Goal: Information Seeking & Learning: Check status

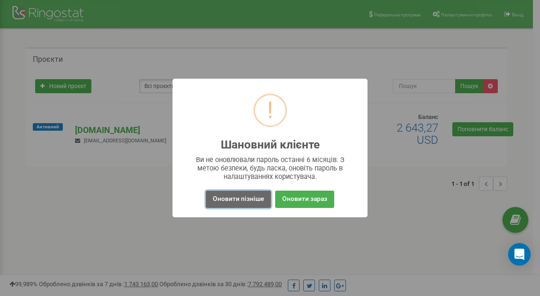
click at [265, 203] on button "Оновити пізніше" at bounding box center [238, 199] width 65 height 17
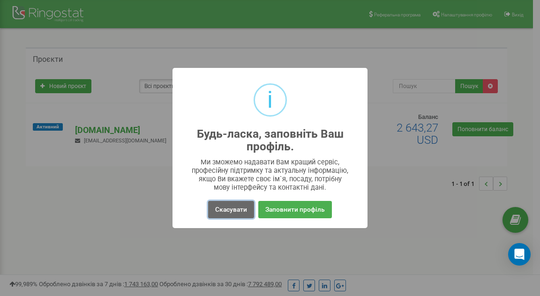
click at [242, 212] on button "Скасувати" at bounding box center [231, 209] width 46 height 17
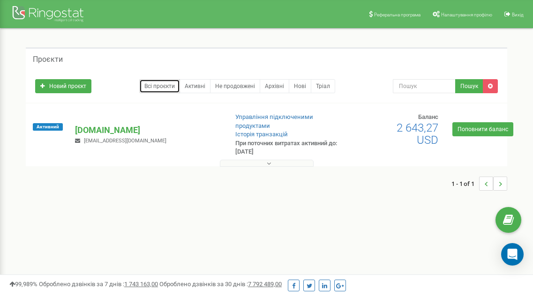
click at [150, 87] on link "Всі проєкти" at bounding box center [159, 86] width 41 height 14
click at [91, 132] on p "[DOMAIN_NAME]" at bounding box center [147, 130] width 145 height 12
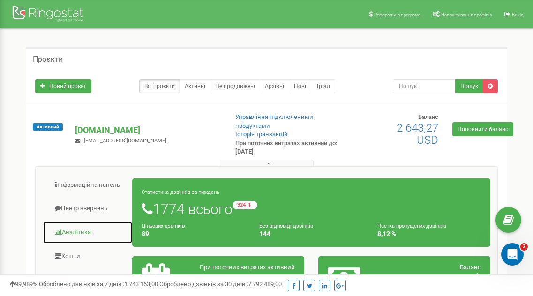
click at [82, 233] on link "Аналiтика" at bounding box center [88, 232] width 90 height 23
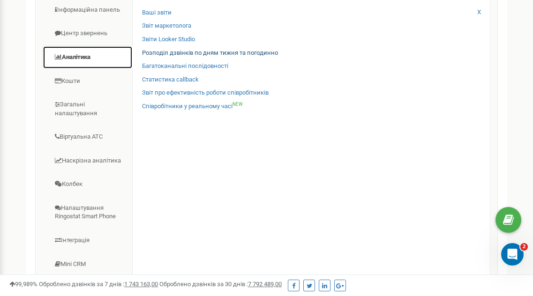
scroll to position [163, 0]
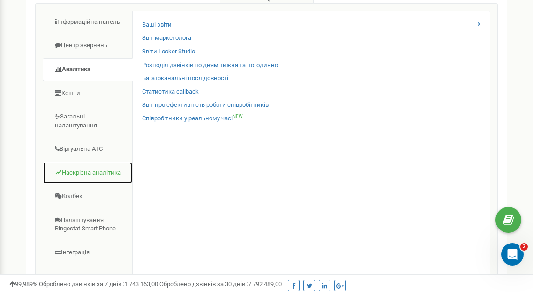
click at [92, 168] on link "Наскрізна аналітика" at bounding box center [88, 173] width 90 height 23
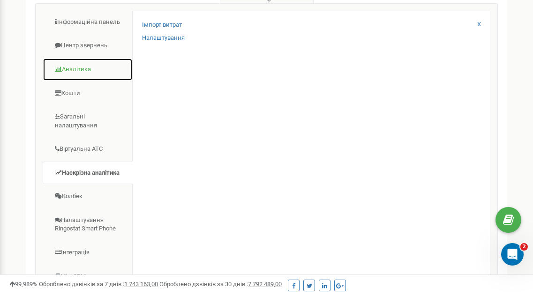
click at [77, 68] on link "Аналiтика" at bounding box center [88, 69] width 90 height 23
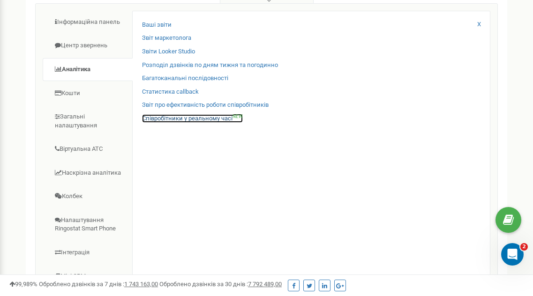
click at [147, 115] on link "Співробітники у реальному часі NEW" at bounding box center [192, 118] width 101 height 9
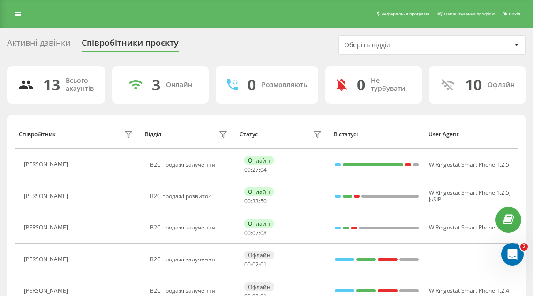
click at [517, 44] on icon at bounding box center [517, 45] width 4 height 2
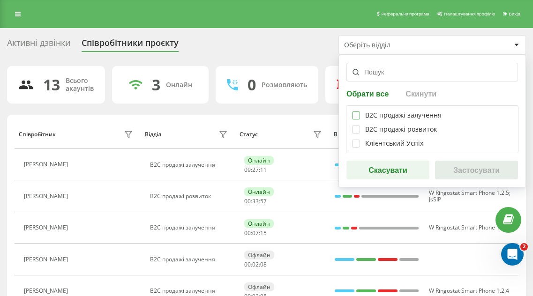
click at [355, 112] on label at bounding box center [356, 112] width 8 height 0
checkbox input "true"
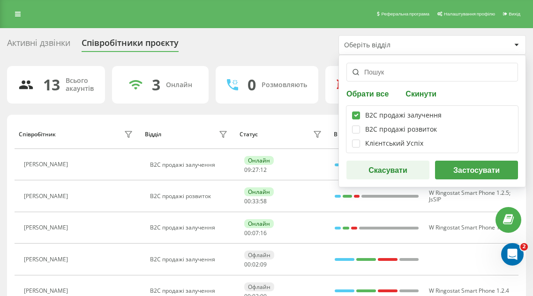
click at [463, 173] on button "Застосувати" at bounding box center [476, 170] width 83 height 19
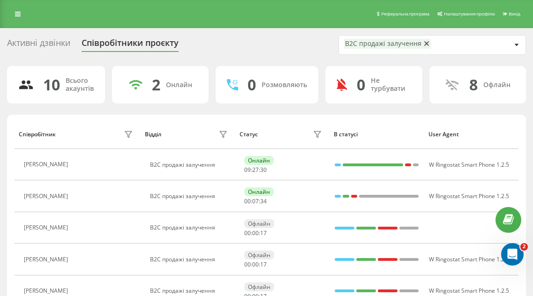
click at [29, 45] on div "Активні дзвінки" at bounding box center [38, 45] width 63 height 15
click at [26, 41] on div "Активні дзвінки" at bounding box center [38, 45] width 63 height 15
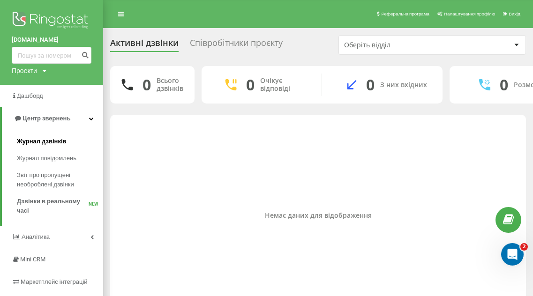
click at [43, 147] on link "Журнал дзвінків" at bounding box center [60, 141] width 86 height 17
click at [45, 144] on span "Журнал дзвінків" at bounding box center [42, 141] width 50 height 9
click at [45, 143] on span "Журнал дзвінків" at bounding box center [42, 141] width 50 height 9
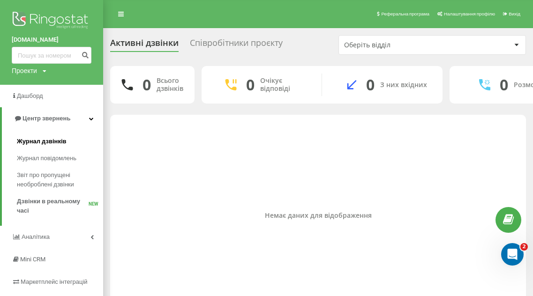
click at [45, 143] on span "Журнал дзвінків" at bounding box center [42, 141] width 50 height 9
click at [45, 142] on span "Журнал дзвінків" at bounding box center [42, 141] width 50 height 9
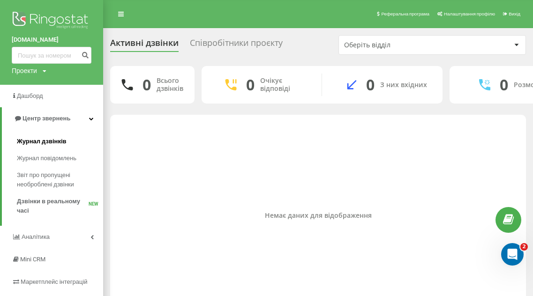
click at [45, 142] on span "Журнал дзвінків" at bounding box center [42, 141] width 50 height 9
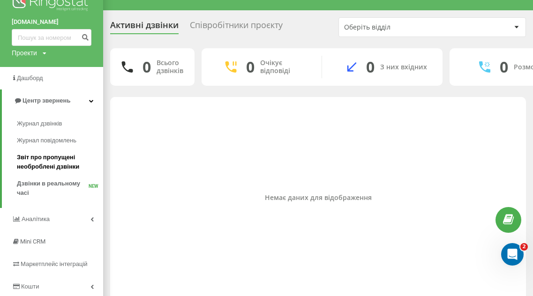
scroll to position [42, 0]
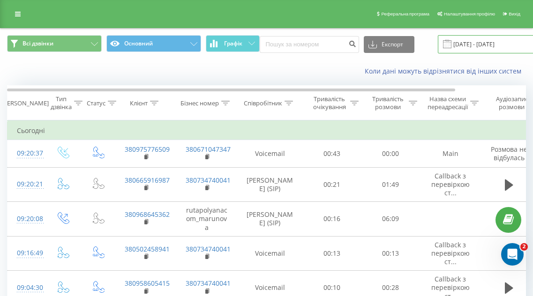
click at [463, 44] on input "[DATE] - [DATE]" at bounding box center [495, 44] width 114 height 18
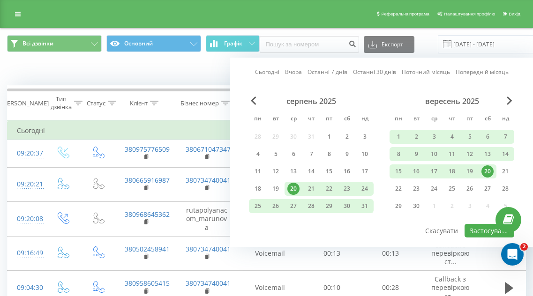
click at [490, 170] on div "20" at bounding box center [488, 172] width 12 height 12
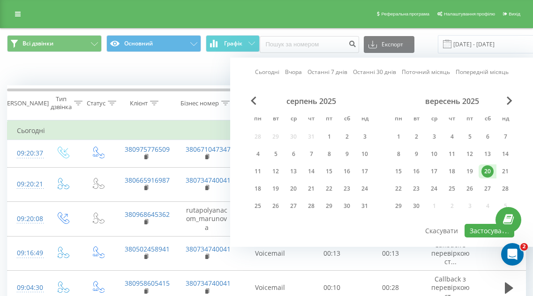
click at [490, 170] on div "20" at bounding box center [488, 172] width 12 height 12
click at [480, 233] on button "Застосувати" at bounding box center [490, 231] width 50 height 14
type input "[DATE] - [DATE]"
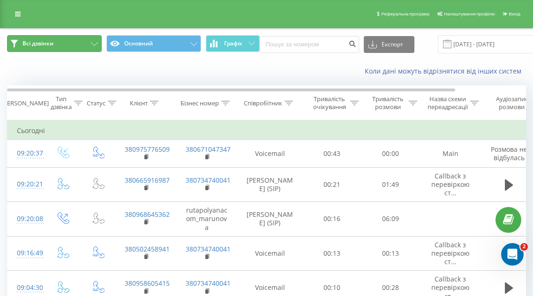
click at [44, 47] on span "Всі дзвінки" at bounding box center [38, 44] width 31 height 8
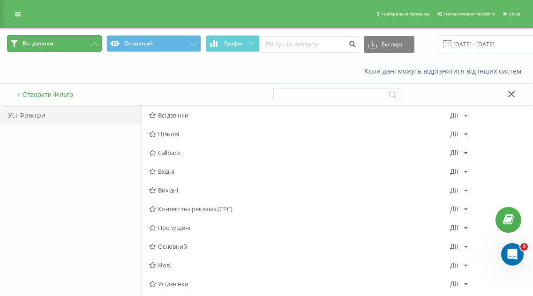
click at [44, 47] on span "Всі дзвінки" at bounding box center [38, 44] width 31 height 8
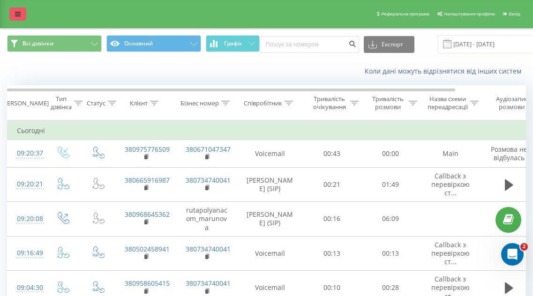
click at [16, 17] on icon at bounding box center [18, 14] width 6 height 7
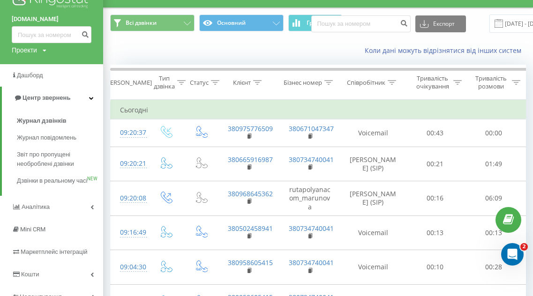
scroll to position [21, 0]
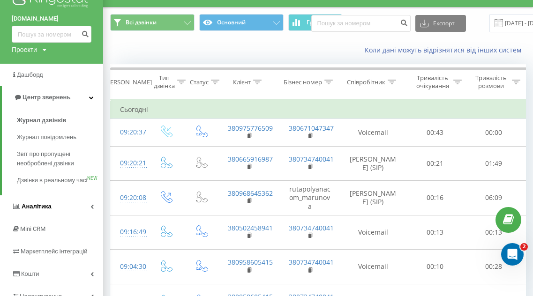
click at [38, 210] on span "Аналiтика" at bounding box center [37, 206] width 30 height 7
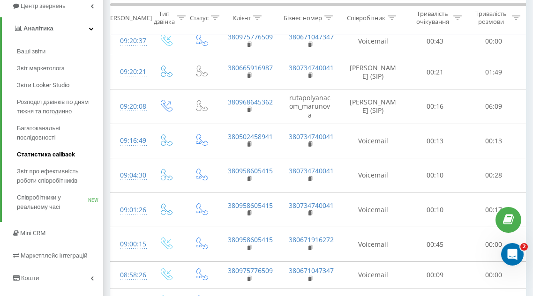
scroll to position [113, 0]
click at [73, 172] on span "Звіт про ефективність роботи співробітників" at bounding box center [58, 176] width 82 height 19
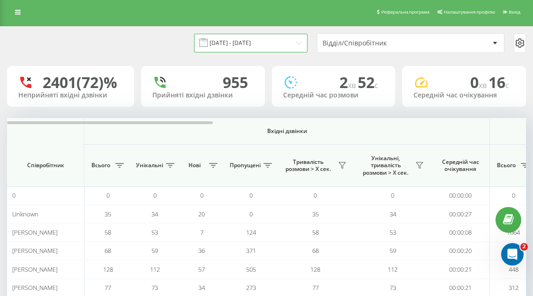
click at [296, 42] on input "[DATE] - [DATE]" at bounding box center [251, 43] width 114 height 18
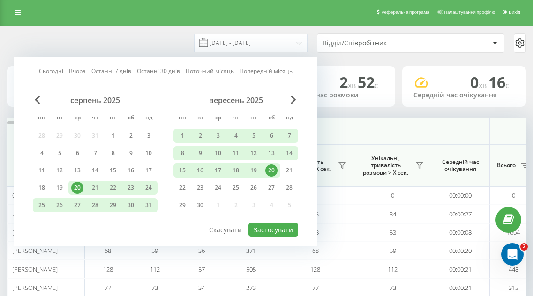
click at [268, 172] on div "20" at bounding box center [271, 171] width 12 height 12
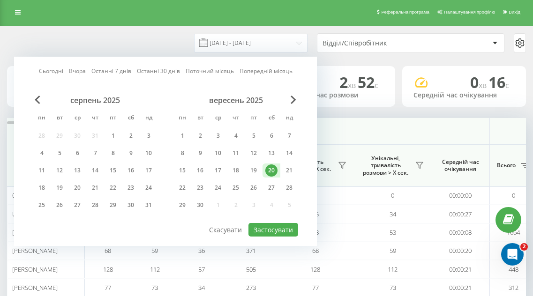
click at [268, 172] on div "20" at bounding box center [271, 171] width 12 height 12
click at [270, 231] on button "Застосувати" at bounding box center [274, 230] width 50 height 14
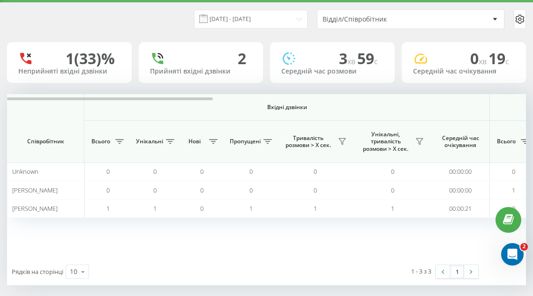
scroll to position [34, 0]
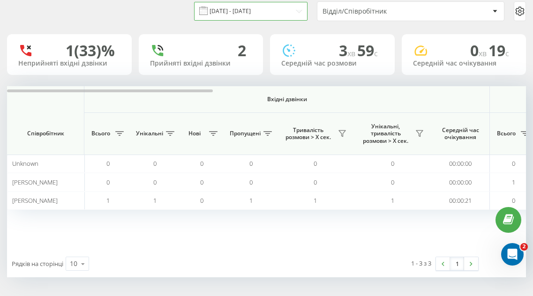
click at [298, 14] on input "[DATE] - [DATE]" at bounding box center [251, 11] width 114 height 18
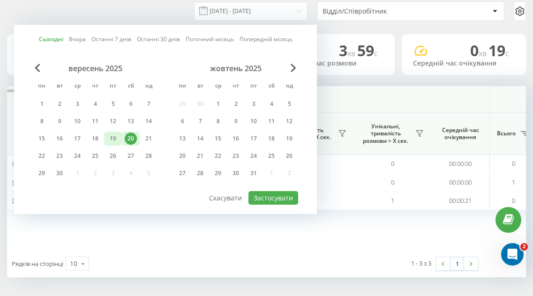
click at [114, 136] on div "19" at bounding box center [113, 139] width 12 height 12
click at [271, 197] on button "Застосувати" at bounding box center [274, 198] width 50 height 14
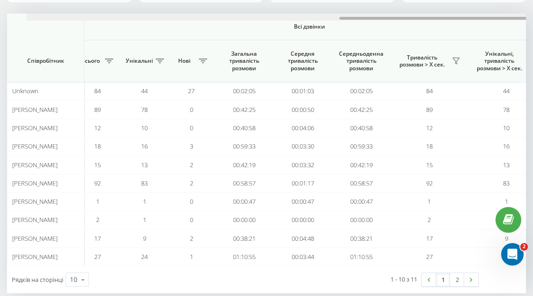
scroll to position [0, 789]
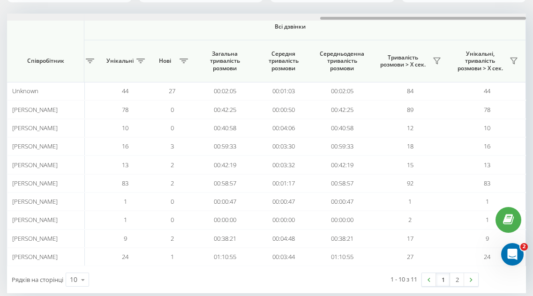
drag, startPoint x: 174, startPoint y: 19, endPoint x: 540, endPoint y: 15, distance: 365.9
click at [533, 15] on html "rutapolyana.com Проекти rutapolyana.com Дашборд Центр звернень Аналiтика Ваші з…" at bounding box center [266, 42] width 533 height 296
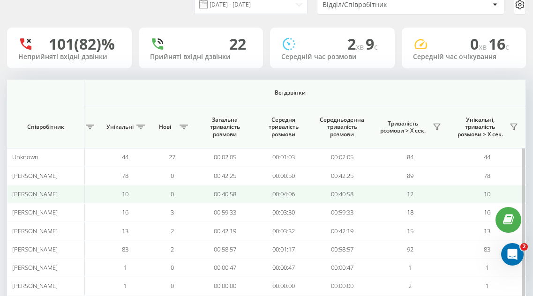
scroll to position [0, 0]
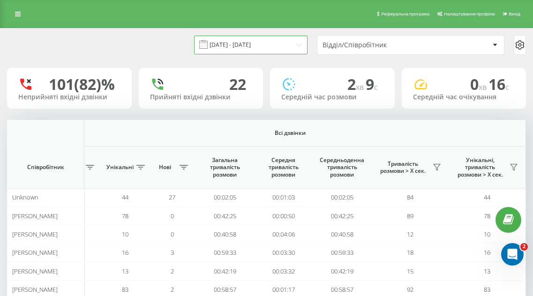
click at [298, 50] on input "19.09.2025 - 19.09.2025" at bounding box center [251, 45] width 114 height 18
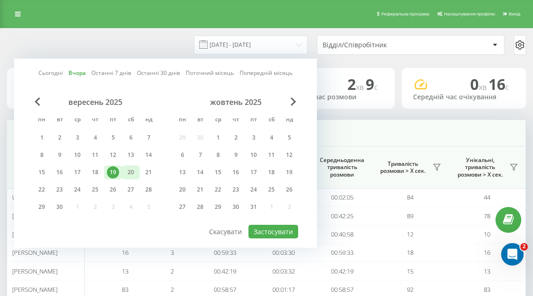
click at [125, 169] on div "20" at bounding box center [131, 173] width 12 height 12
click at [257, 233] on button "Застосувати" at bounding box center [274, 232] width 50 height 14
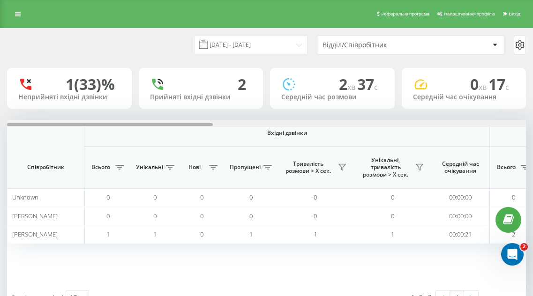
scroll to position [0, 519]
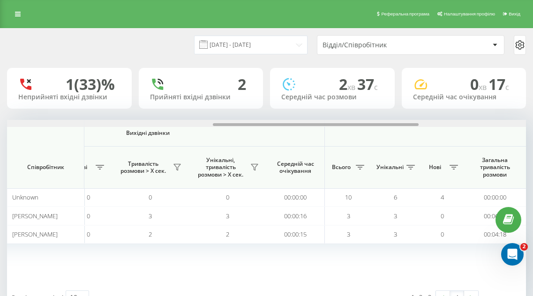
drag, startPoint x: 202, startPoint y: 126, endPoint x: 207, endPoint y: 126, distance: 5.6
click at [207, 126] on div at bounding box center [266, 123] width 519 height 7
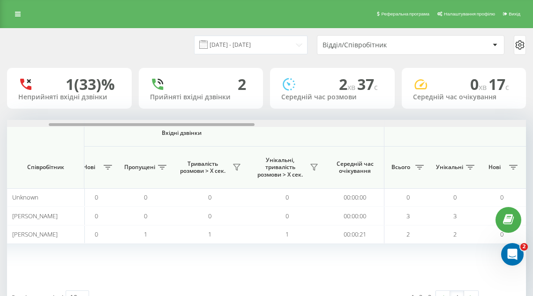
scroll to position [0, 0]
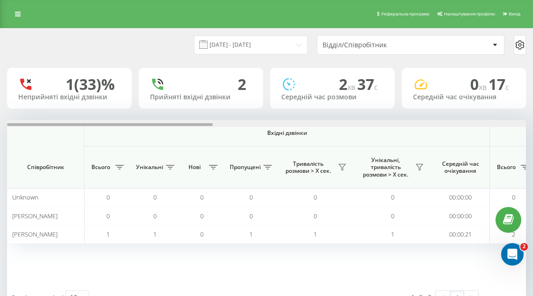
drag, startPoint x: 280, startPoint y: 124, endPoint x: 65, endPoint y: 82, distance: 218.9
click at [65, 82] on div "20.09.2025 - 20.09.2025 Відділ/Співробітник 1 (33)% Неприйняті вхідні дзвінки 2…" at bounding box center [266, 170] width 519 height 283
click at [23, 126] on div at bounding box center [266, 123] width 519 height 7
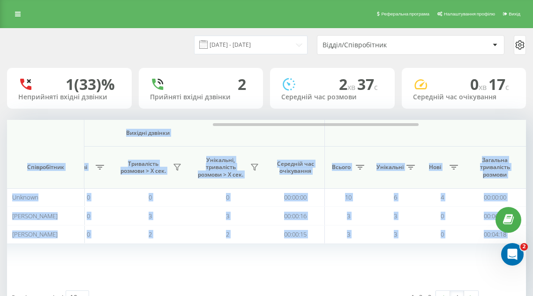
drag, startPoint x: 23, startPoint y: 126, endPoint x: 72, endPoint y: 128, distance: 49.3
click at [72, 128] on div "Вхідні дзвінки Вихідні дзвінки Всі дзвінки Співробітник Всього Унікальні Нові П…" at bounding box center [266, 202] width 519 height 164
click at [263, 123] on div at bounding box center [316, 124] width 206 height 3
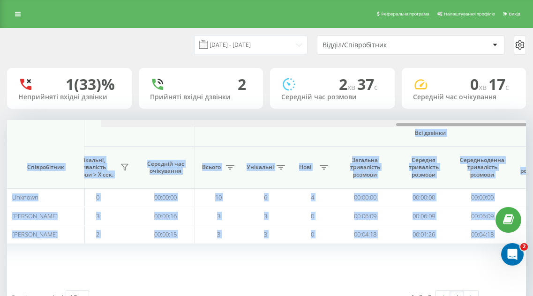
scroll to position [0, 789]
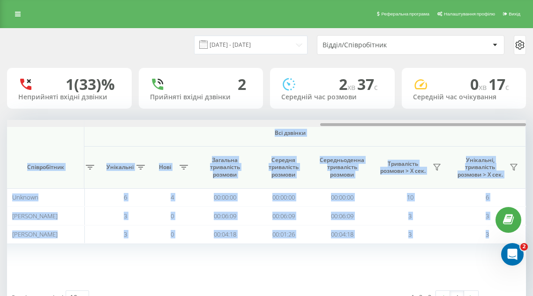
drag, startPoint x: 263, startPoint y: 123, endPoint x: 391, endPoint y: 126, distance: 127.6
click at [391, 126] on div at bounding box center [266, 123] width 519 height 7
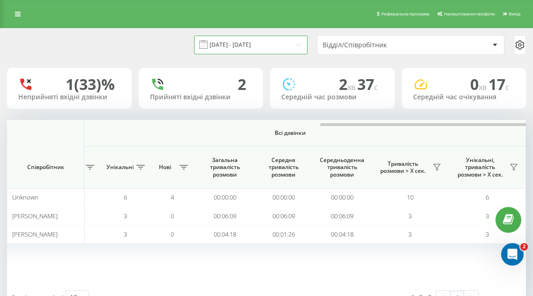
click at [295, 44] on input "[DATE] - [DATE]" at bounding box center [251, 45] width 114 height 18
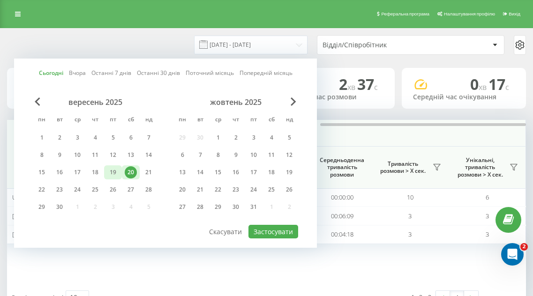
click at [113, 174] on div "19" at bounding box center [113, 173] width 12 height 12
click at [279, 230] on button "Застосувати" at bounding box center [274, 232] width 50 height 14
type input "19.09.2025 - 19.09.2025"
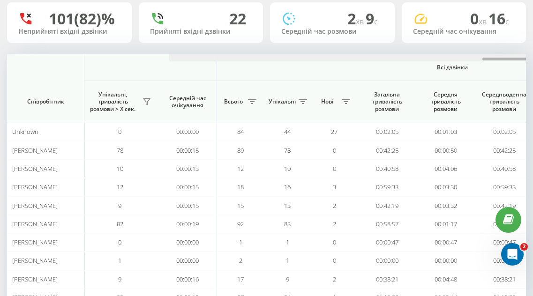
scroll to position [0, 789]
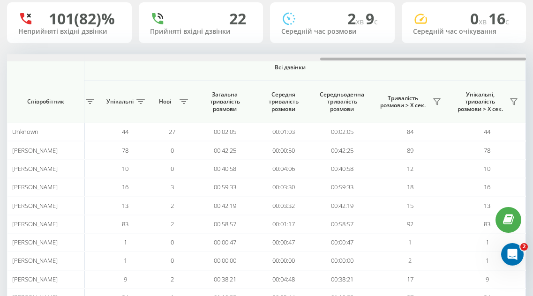
drag, startPoint x: 181, startPoint y: 58, endPoint x: 540, endPoint y: 65, distance: 359.4
click at [533, 65] on html "rutapolyana.com Проекти rutapolyana.com Дашборд Центр звернень Аналiтика Ваші з…" at bounding box center [266, 82] width 533 height 296
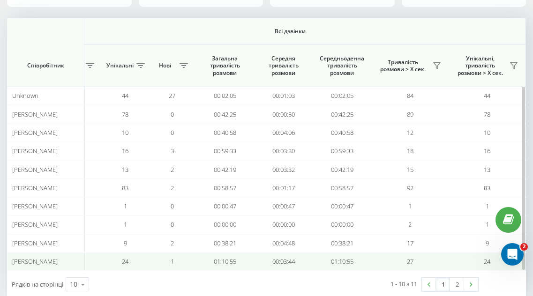
scroll to position [0, 0]
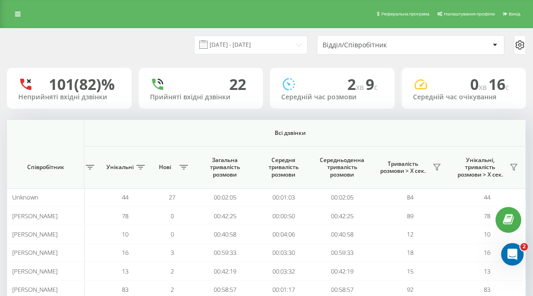
click at [492, 44] on div at bounding box center [495, 44] width 11 height 11
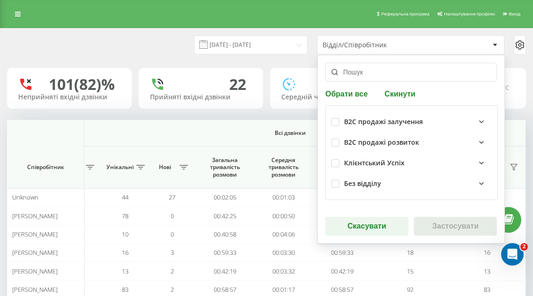
scroll to position [2, 0]
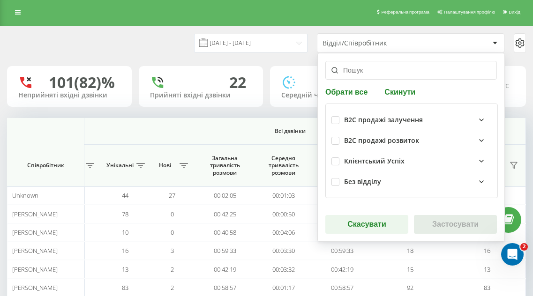
click at [480, 119] on icon at bounding box center [482, 120] width 4 height 2
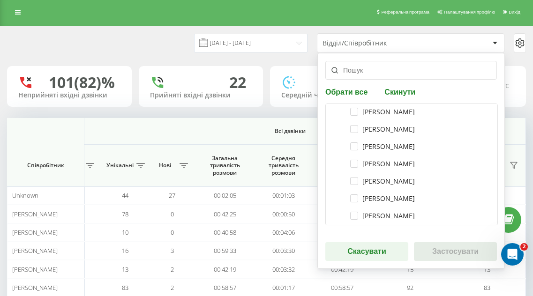
scroll to position [80, 0]
click at [408, 130] on label "Ирина Храмова" at bounding box center [382, 128] width 65 height 8
checkbox input "true"
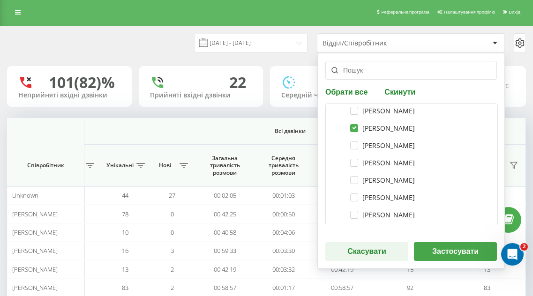
click at [435, 246] on button "Застосувати" at bounding box center [455, 252] width 83 height 19
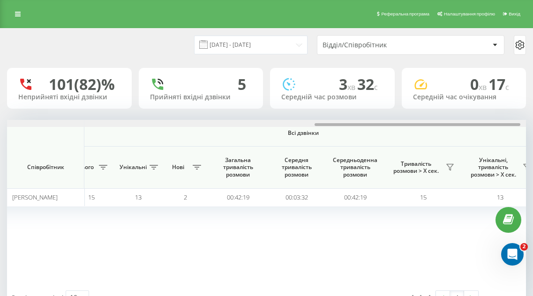
scroll to position [0, 779]
drag, startPoint x: 160, startPoint y: 123, endPoint x: 469, endPoint y: 131, distance: 309.2
click at [469, 131] on div "Вхідні дзвінки Вихідні дзвінки Всі дзвінки Співробітник Всього Унікальні Нові П…" at bounding box center [266, 202] width 519 height 164
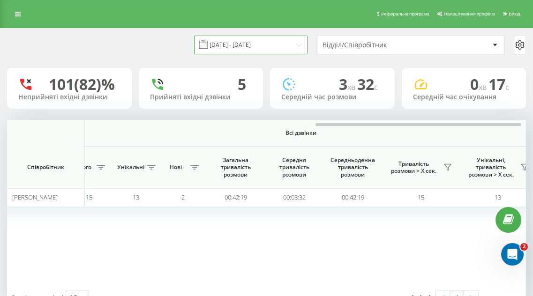
click at [298, 44] on input "19.09.2025 - 19.09.2025" at bounding box center [251, 45] width 114 height 18
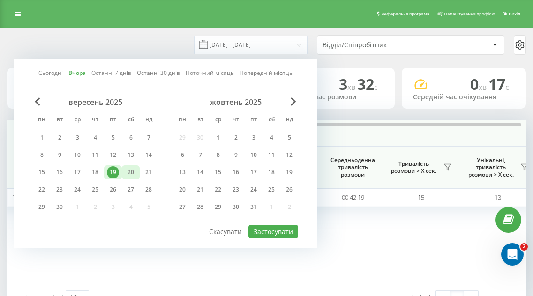
click at [129, 173] on div "20" at bounding box center [131, 173] width 12 height 12
click at [258, 234] on button "Застосувати" at bounding box center [274, 232] width 50 height 14
type input "[DATE] - [DATE]"
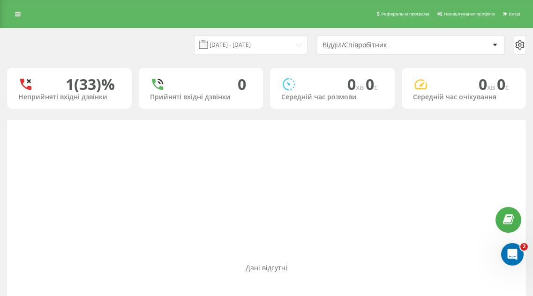
click at [491, 47] on div at bounding box center [495, 44] width 11 height 11
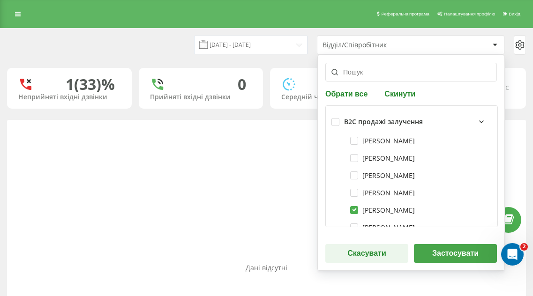
click at [371, 121] on div "B2C продажі залучення" at bounding box center [383, 122] width 79 height 8
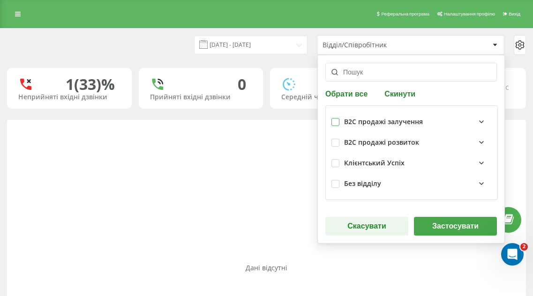
click at [339, 118] on label at bounding box center [336, 118] width 8 height 0
checkbox input "true"
click at [437, 220] on button "Застосувати" at bounding box center [455, 226] width 83 height 19
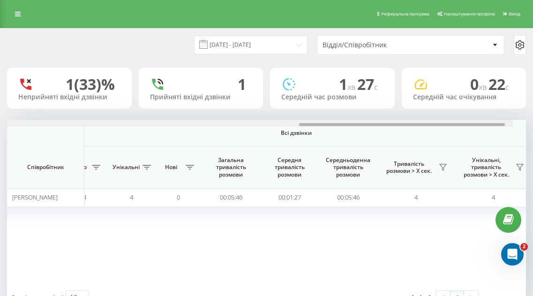
scroll to position [0, 789]
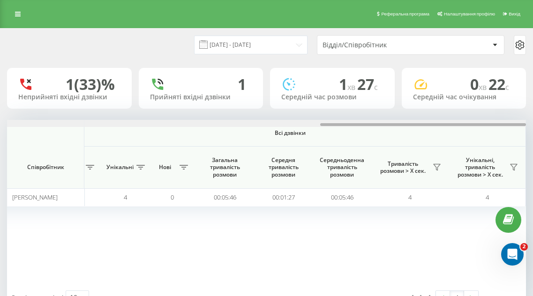
drag, startPoint x: 191, startPoint y: 125, endPoint x: 516, endPoint y: 114, distance: 325.2
click at [516, 114] on div "20.09.2025 - 20.09.2025 Відділ/Співробітник 1 (33)% Неприйняті вхідні дзвінки 1…" at bounding box center [266, 170] width 519 height 283
